Goal: Navigation & Orientation: Find specific page/section

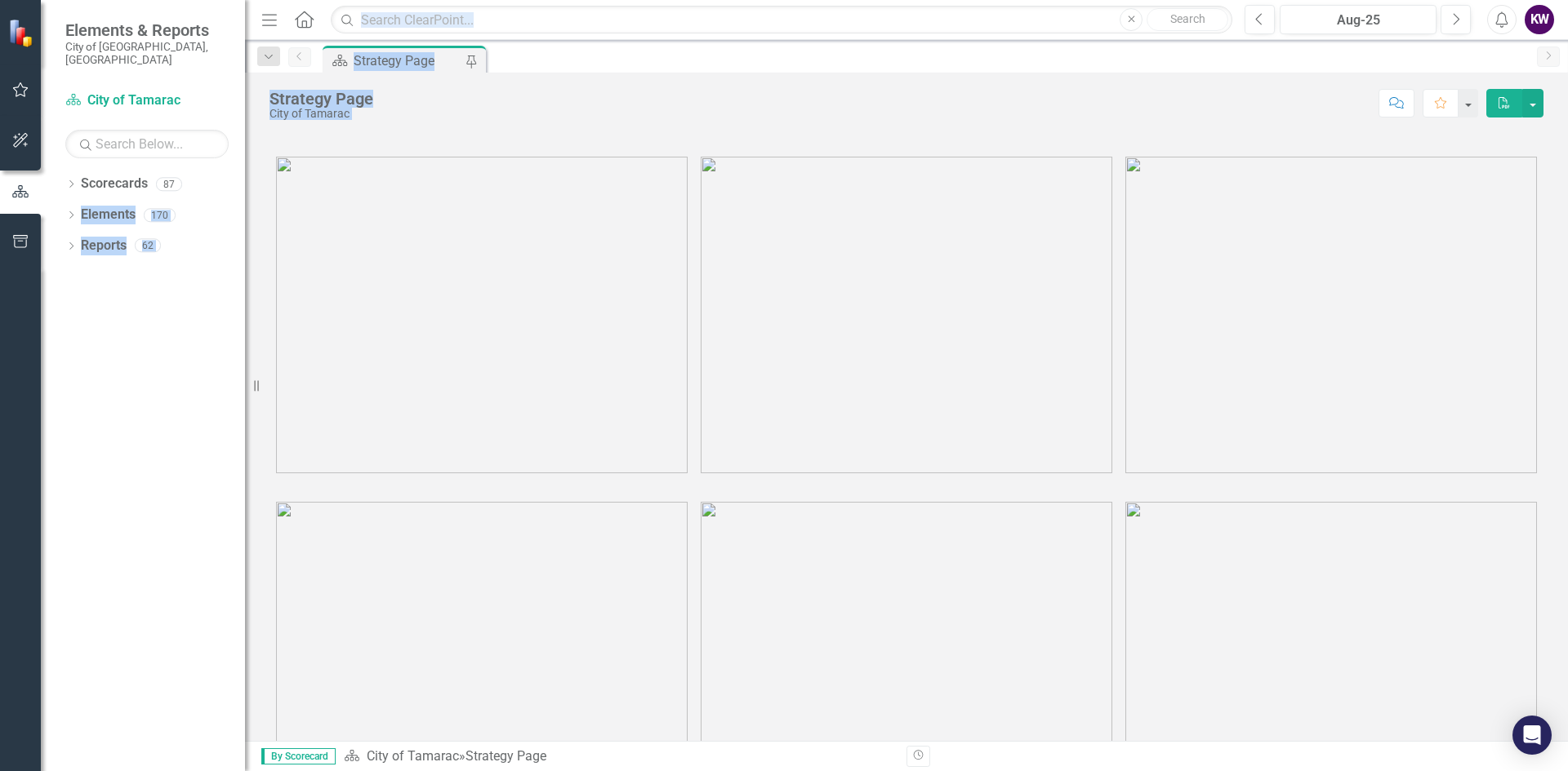
drag, startPoint x: 243, startPoint y: 174, endPoint x: 365, endPoint y: 178, distance: 122.1
click at [365, 178] on div "Elements & Reports City of [GEOGRAPHIC_DATA], [GEOGRAPHIC_DATA] Scorecard City …" at bounding box center [784, 386] width 1568 height 771
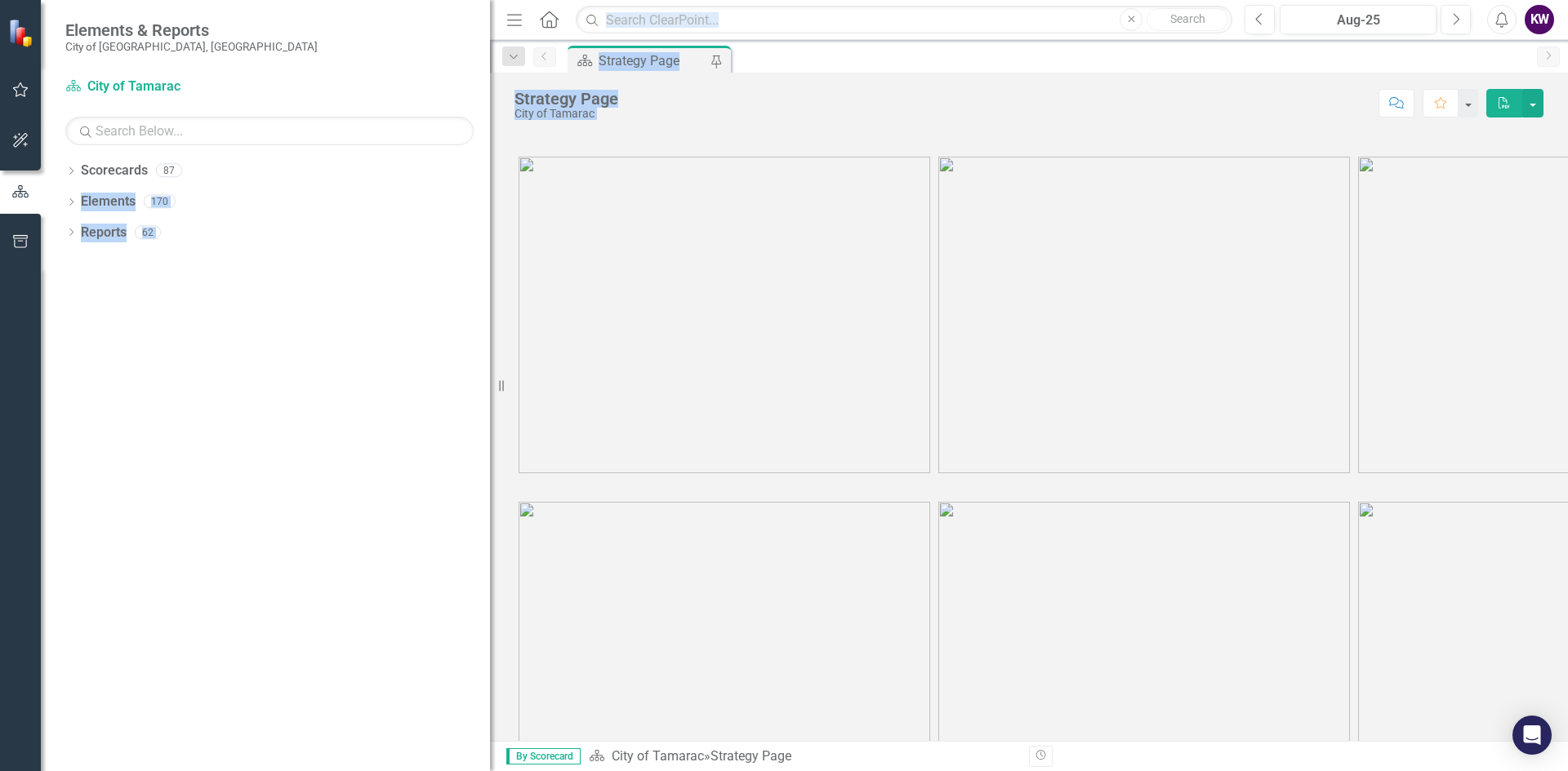
drag, startPoint x: 258, startPoint y: 390, endPoint x: 559, endPoint y: 405, distance: 301.4
click at [559, 405] on div "Elements & Reports City of [GEOGRAPHIC_DATA], [GEOGRAPHIC_DATA] Scorecard City …" at bounding box center [784, 386] width 1568 height 771
click at [72, 172] on icon "Dropdown" at bounding box center [71, 172] width 12 height 9
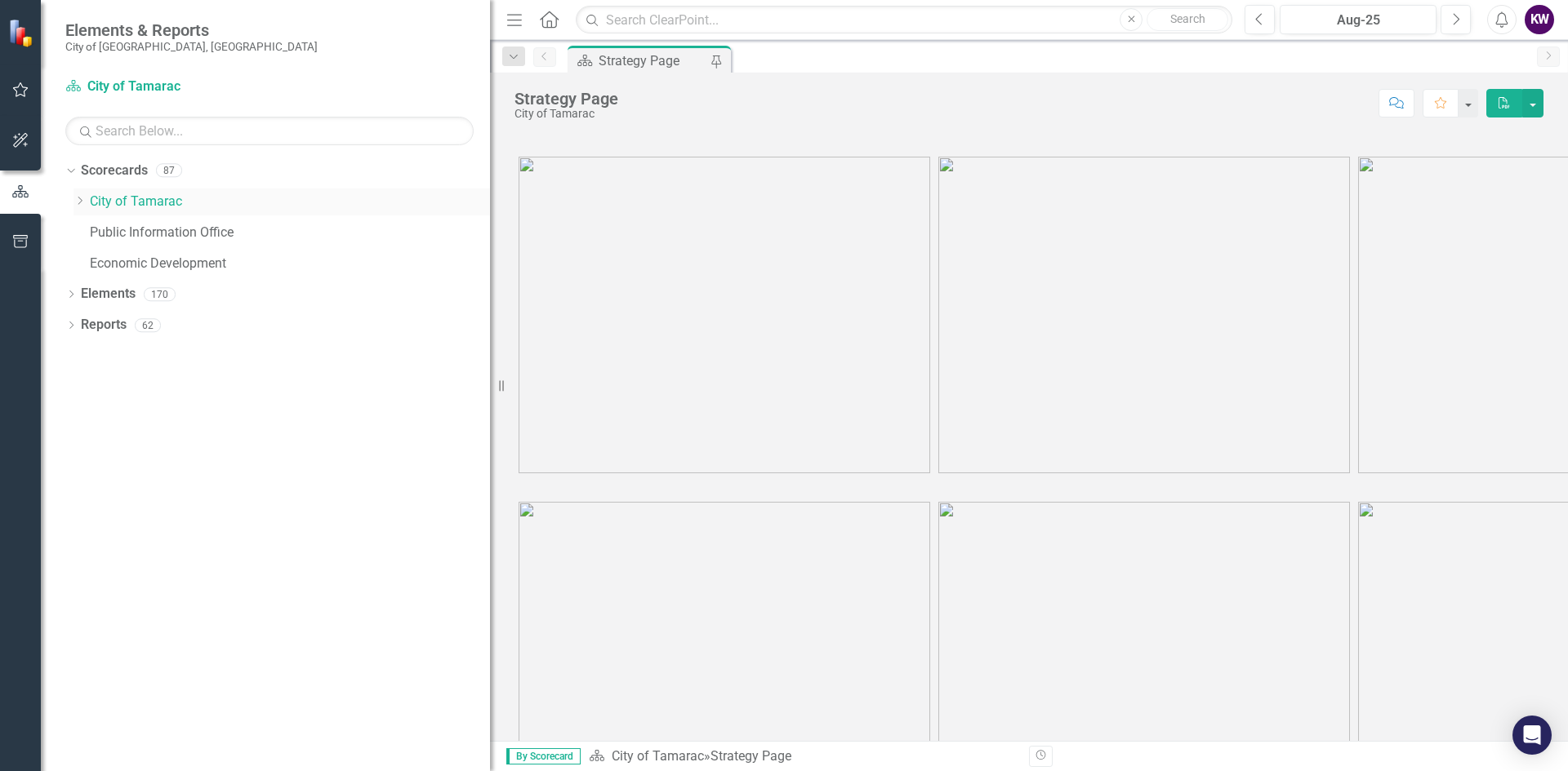
click at [81, 199] on icon at bounding box center [80, 200] width 4 height 8
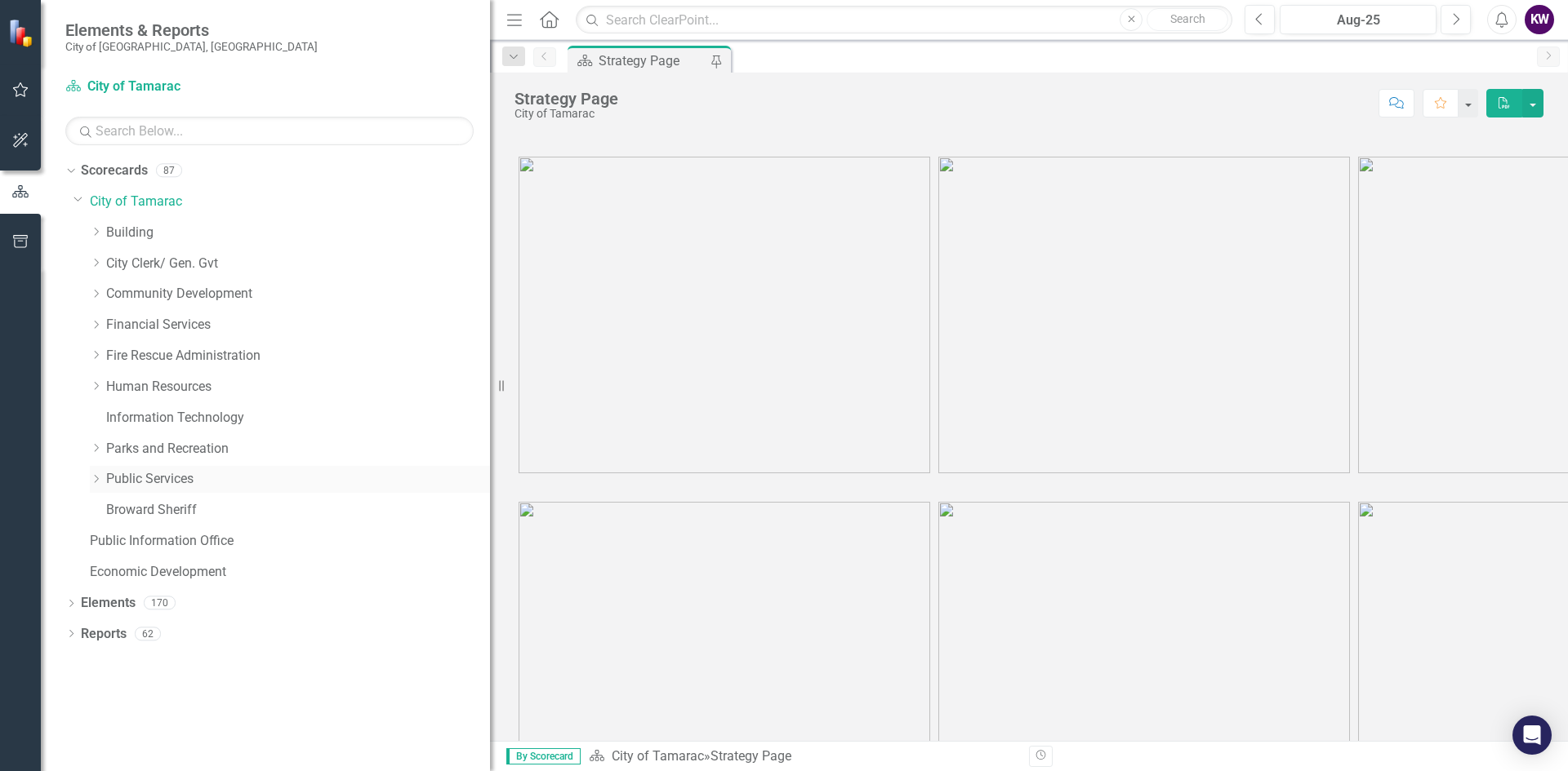
click at [97, 476] on icon "Dropdown" at bounding box center [95, 479] width 13 height 10
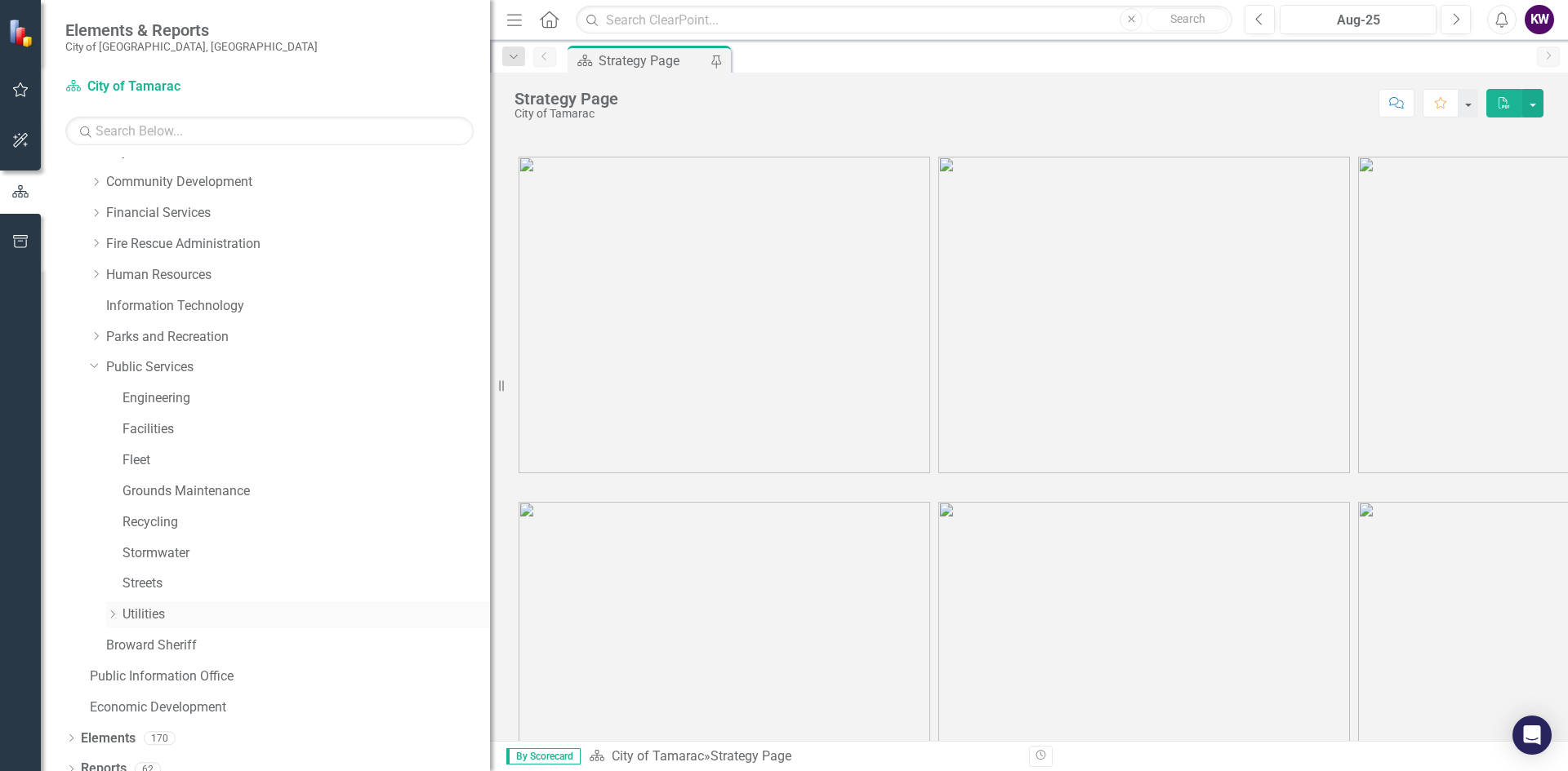
scroll to position [127, 0]
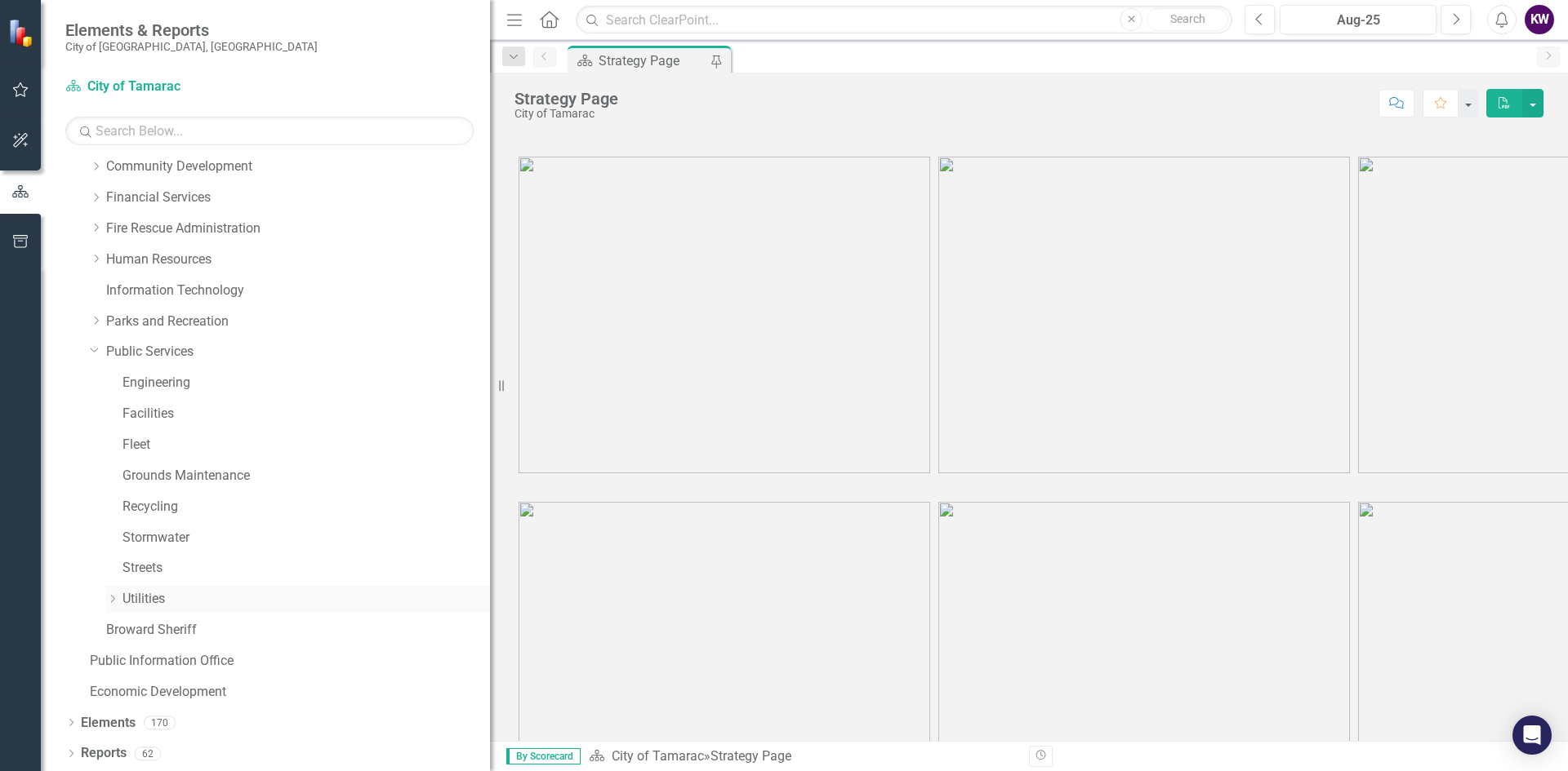
click at [115, 598] on icon "Dropdown" at bounding box center [112, 599] width 13 height 10
click at [125, 660] on icon "Dropdown" at bounding box center [128, 660] width 13 height 10
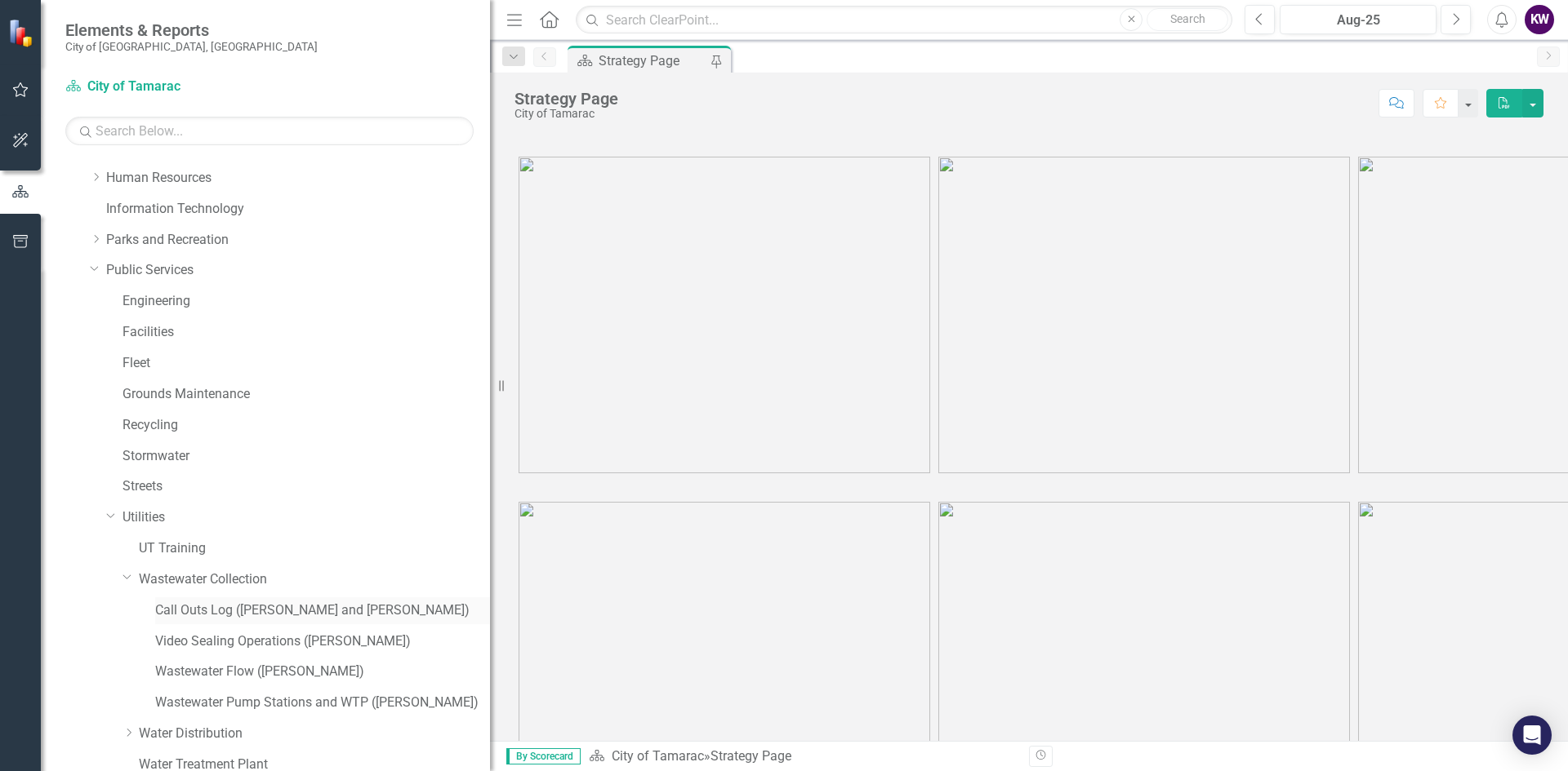
scroll to position [290, 0]
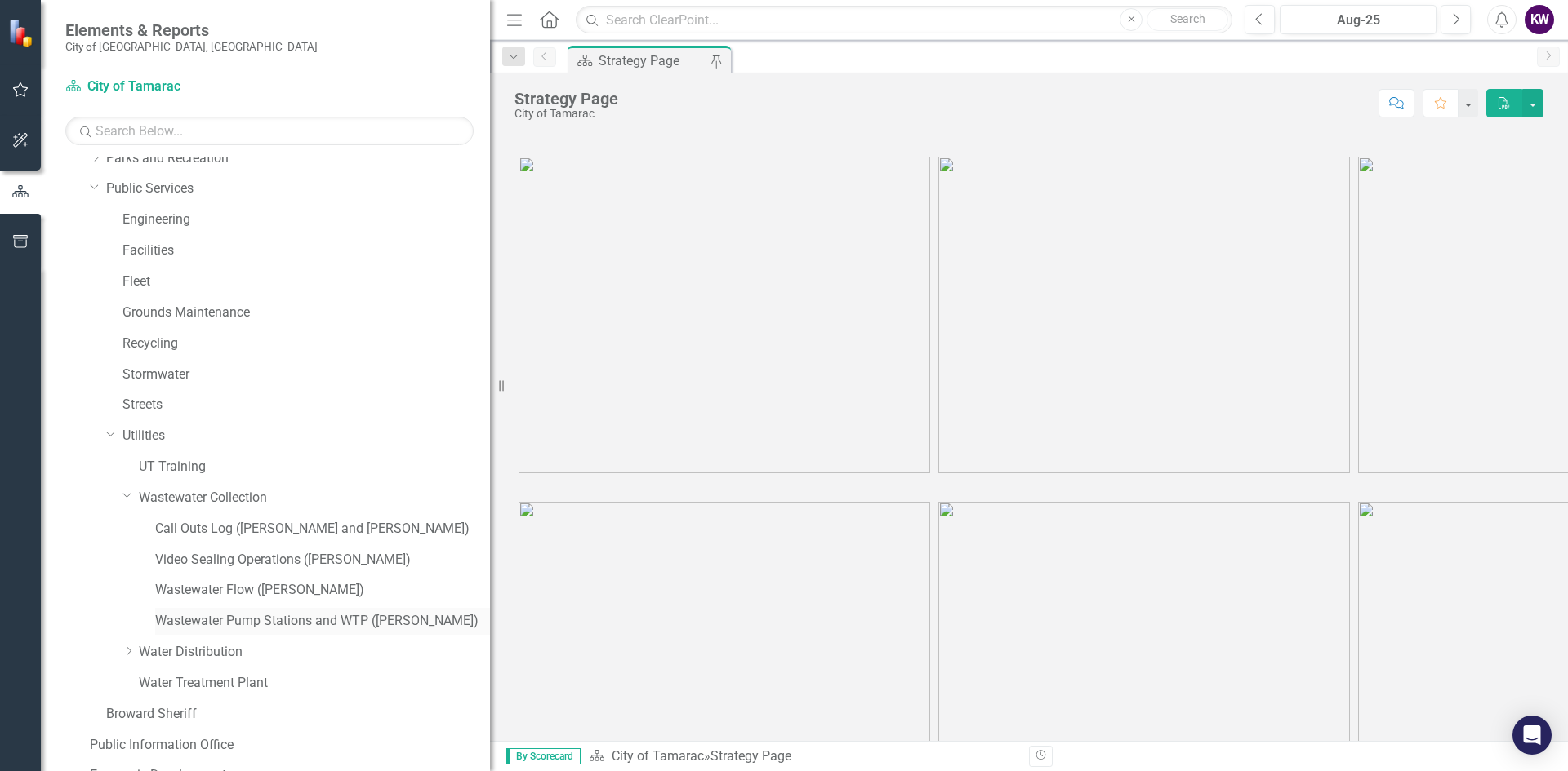
click at [218, 617] on link "Wastewater Pump Stations and WTP ([PERSON_NAME])" at bounding box center [322, 621] width 335 height 18
